Goal: Navigation & Orientation: Find specific page/section

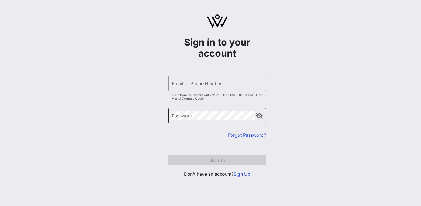
type input "[EMAIL_ADDRESS][DOMAIN_NAME]"
click at [261, 115] on button "append icon" at bounding box center [259, 116] width 7 height 6
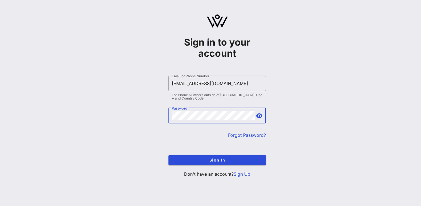
click at [261, 115] on button "append icon" at bounding box center [259, 116] width 6 height 6
click at [221, 160] on span "Sign In" at bounding box center [217, 160] width 89 height 5
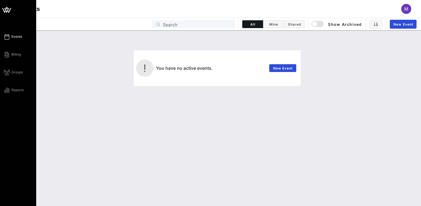
click at [9, 36] on link "Events" at bounding box center [12, 36] width 19 height 7
click at [8, 55] on icon at bounding box center [6, 54] width 7 height 1
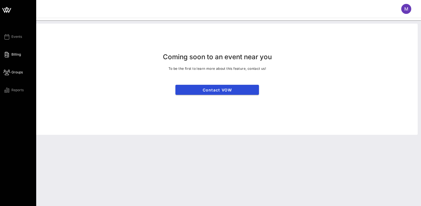
click at [8, 73] on icon at bounding box center [6, 72] width 7 height 1
click at [8, 85] on div "Events Billing Groups Reports" at bounding box center [19, 63] width 33 height 60
click at [8, 91] on icon at bounding box center [6, 90] width 7 height 1
click at [7, 37] on icon at bounding box center [6, 36] width 7 height 1
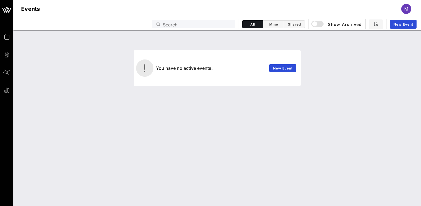
click at [7, 37] on icon at bounding box center [6, 36] width 7 height 1
click at [315, 23] on div "button" at bounding box center [315, 24] width 8 height 8
click at [100, 134] on div "You have no active events. New Event" at bounding box center [217, 118] width 408 height 176
click at [405, 4] on div "M" at bounding box center [406, 9] width 10 height 10
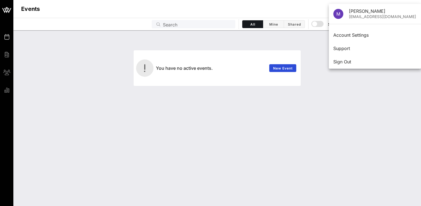
click at [357, 102] on div "You have no active events. New Event" at bounding box center [217, 118] width 408 height 176
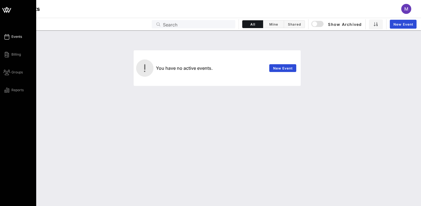
click at [6, 41] on div "Events Billing Groups Reports" at bounding box center [19, 63] width 33 height 60
click at [8, 54] on icon at bounding box center [6, 54] width 7 height 1
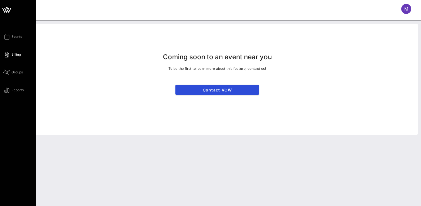
click at [8, 63] on div "Events Billing Groups Reports" at bounding box center [19, 63] width 33 height 60
click at [8, 69] on div "Events Billing Groups Reports" at bounding box center [19, 63] width 33 height 60
click at [8, 36] on icon at bounding box center [6, 36] width 7 height 1
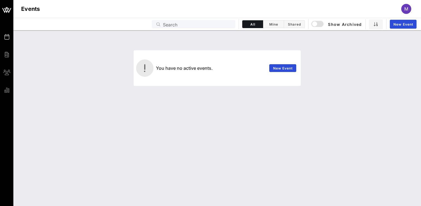
click at [407, 9] on span "M" at bounding box center [406, 9] width 4 height 6
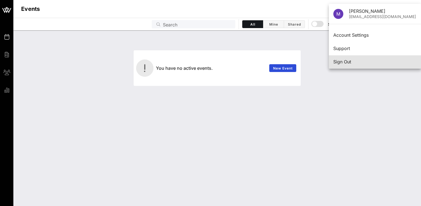
click at [342, 65] on div "Sign Out" at bounding box center [374, 62] width 83 height 12
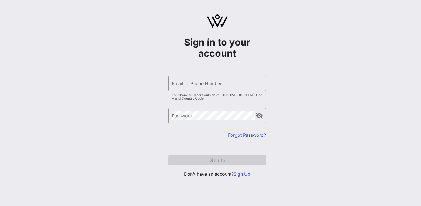
type input "[EMAIL_ADDRESS][DOMAIN_NAME]"
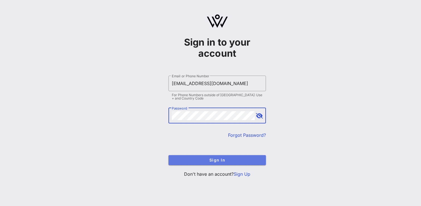
click at [205, 160] on span "Sign In" at bounding box center [217, 160] width 89 height 5
